Goal: Task Accomplishment & Management: Use online tool/utility

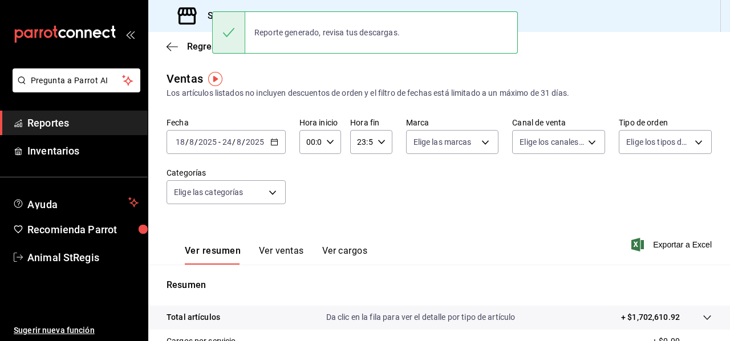
click at [274, 136] on div "[DATE] [DATE] - [DATE] [DATE]" at bounding box center [226, 142] width 119 height 24
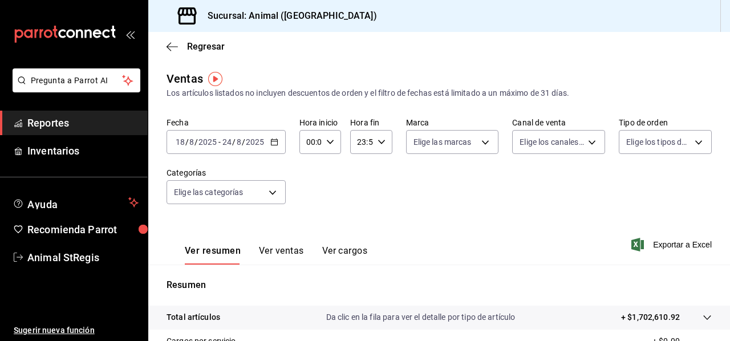
click at [86, 124] on span "Reportes" at bounding box center [82, 122] width 111 height 15
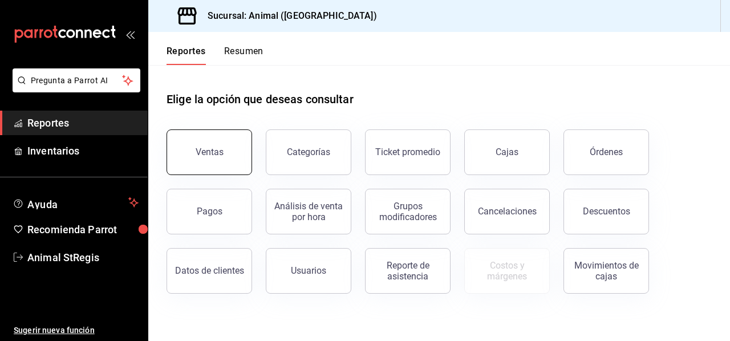
click at [218, 146] on button "Ventas" at bounding box center [210, 153] width 86 height 46
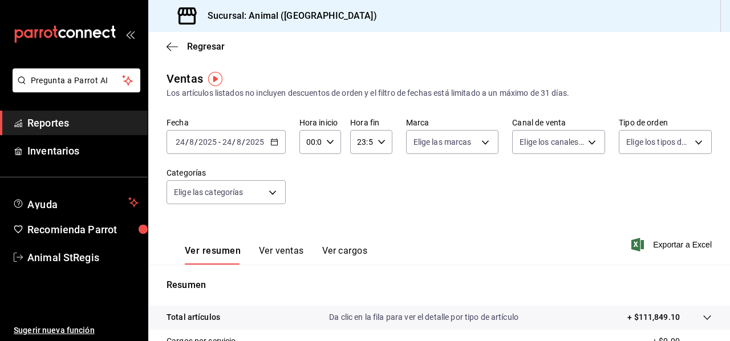
click at [273, 137] on div "[DATE] [DATE] - [DATE] [DATE]" at bounding box center [226, 142] width 119 height 24
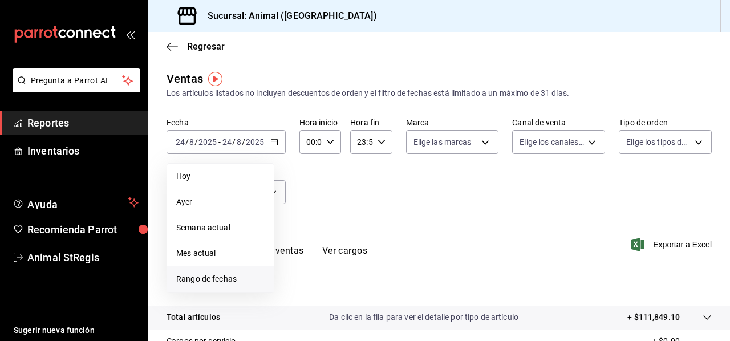
click at [225, 276] on span "Rango de fechas" at bounding box center [220, 279] width 88 height 12
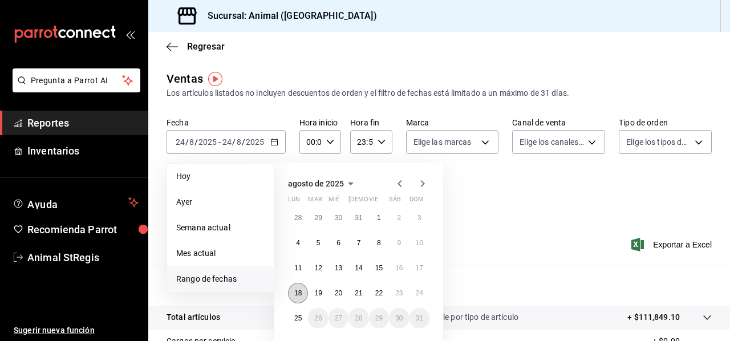
click at [299, 291] on abbr "18" at bounding box center [297, 293] width 7 height 8
click at [304, 315] on button "25" at bounding box center [298, 318] width 20 height 21
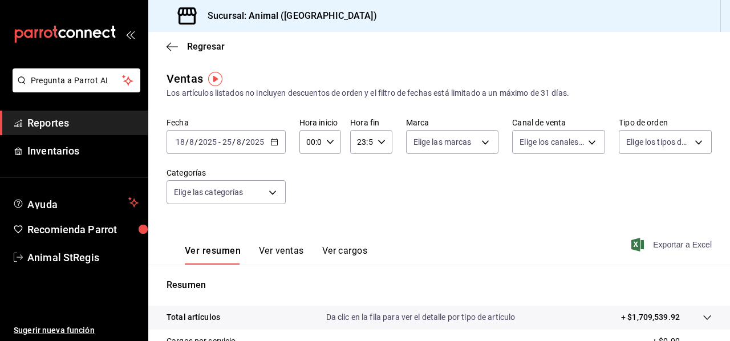
click at [657, 245] on span "Exportar a Excel" at bounding box center [673, 245] width 78 height 14
